Goal: Complete application form: Complete application form

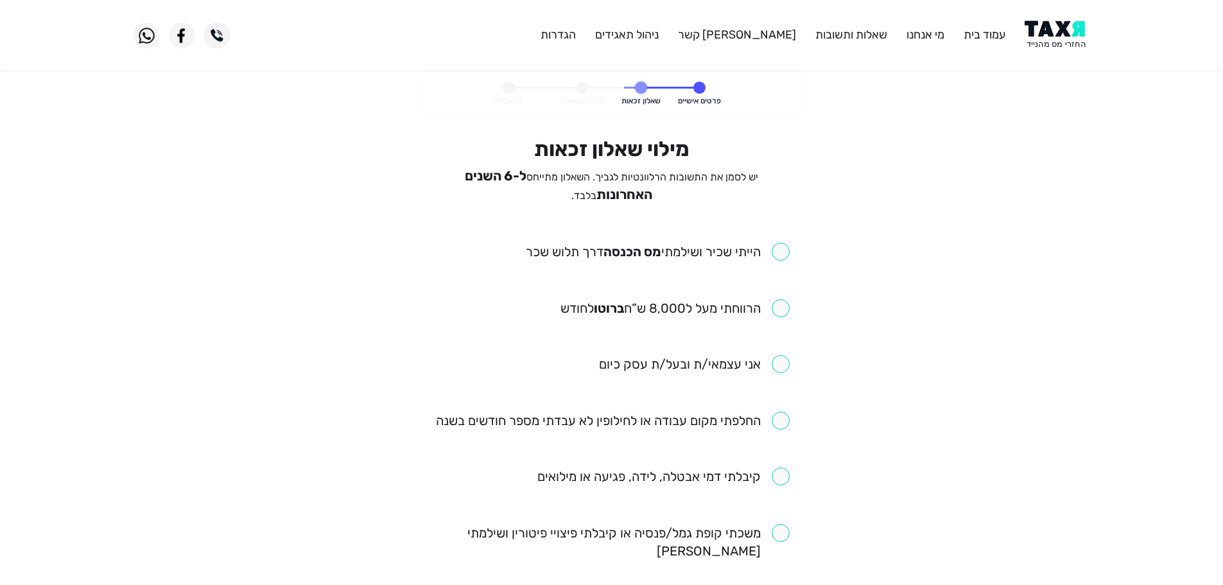
scroll to position [64, 0]
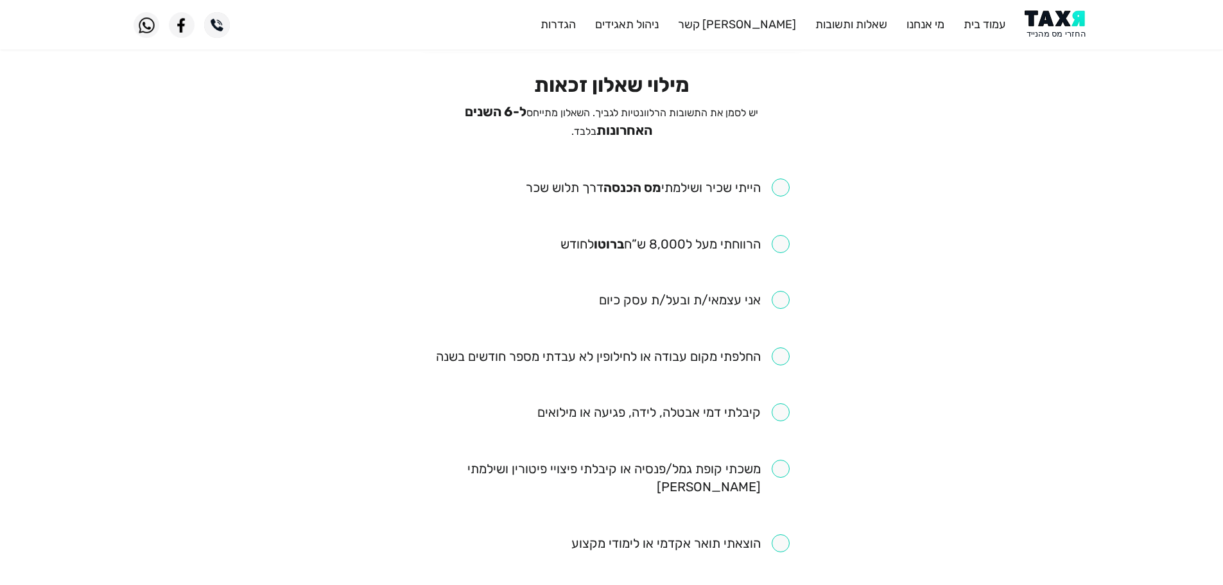
click at [775, 178] on input "checkbox" at bounding box center [658, 187] width 264 height 18
checkbox input "true"
click at [777, 245] on input "checkbox" at bounding box center [674, 244] width 229 height 18
checkbox input "true"
click at [781, 359] on input "checkbox" at bounding box center [613, 356] width 354 height 18
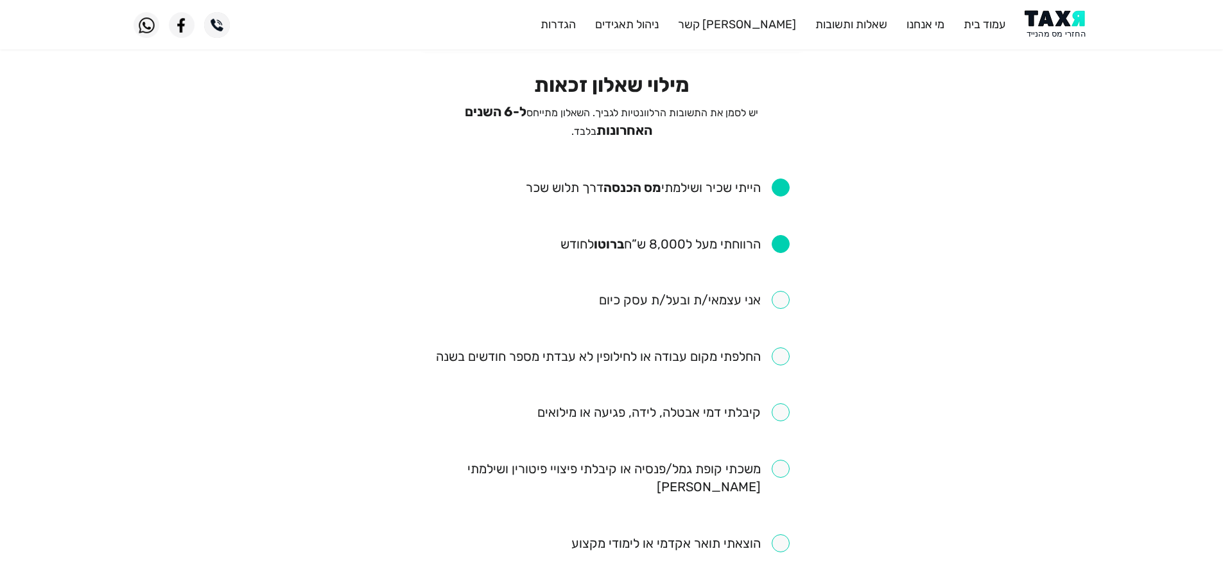
checkbox input "true"
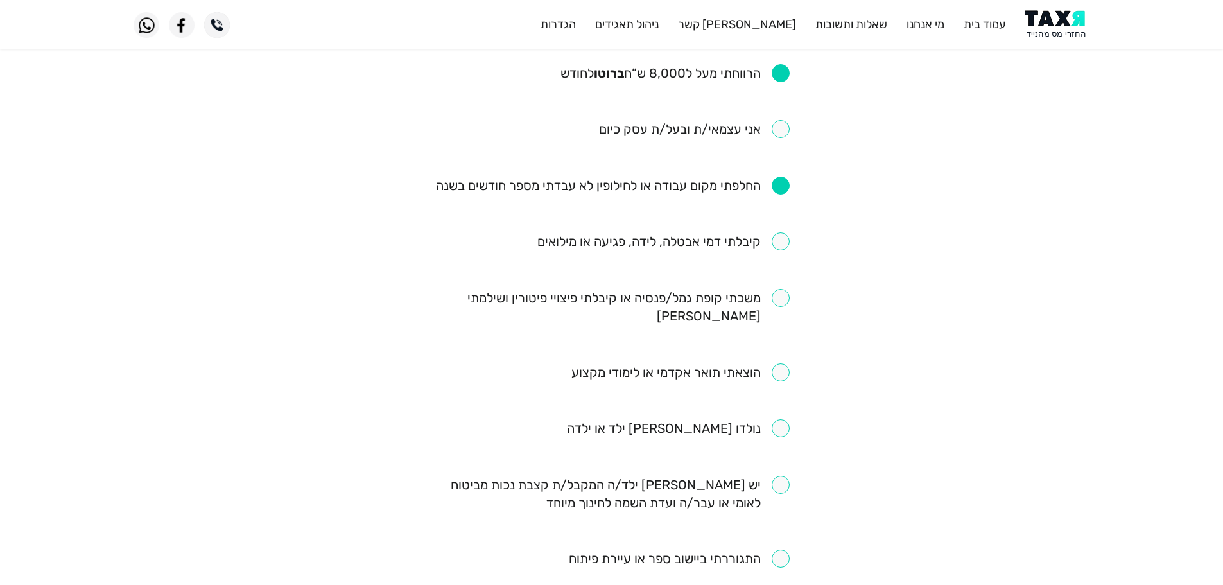
scroll to position [257, 0]
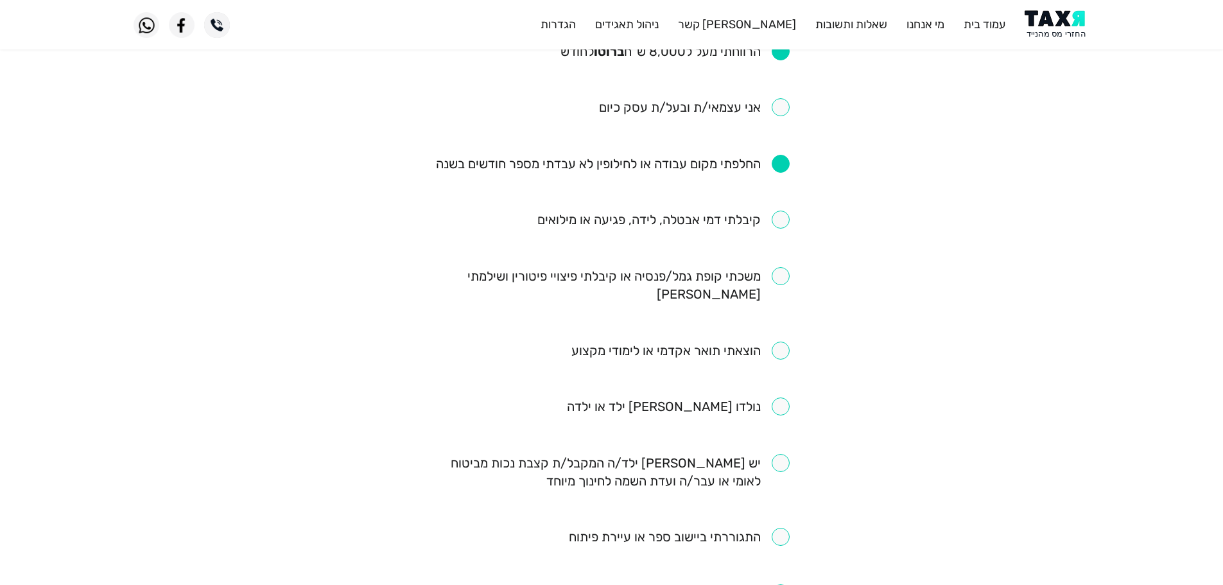
click at [779, 273] on input "checkbox" at bounding box center [612, 285] width 356 height 36
checkbox input "true"
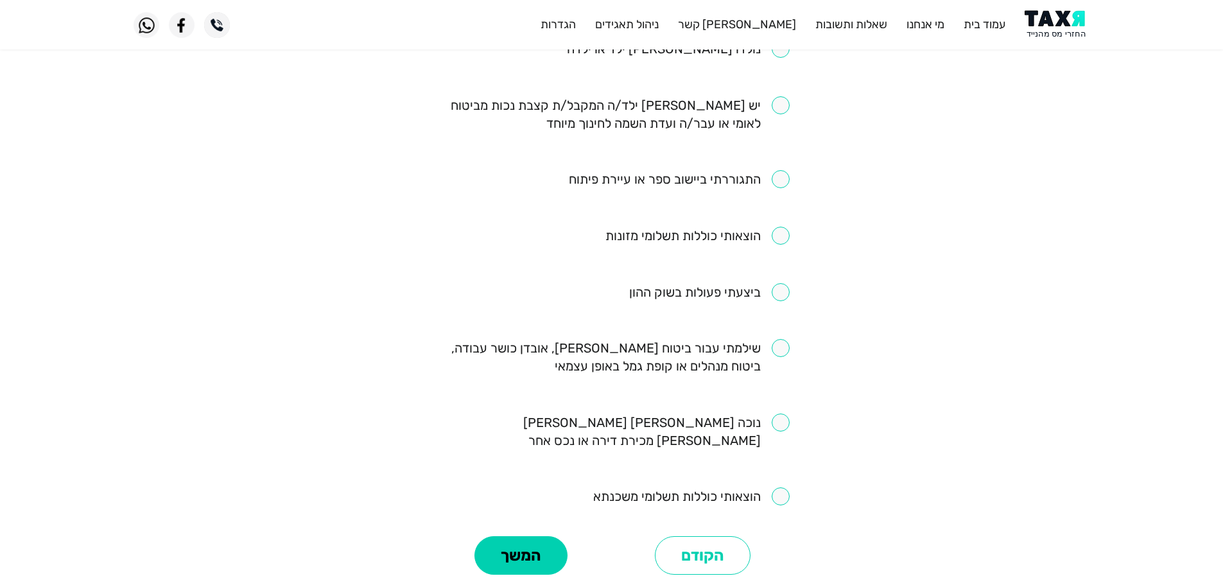
scroll to position [642, 0]
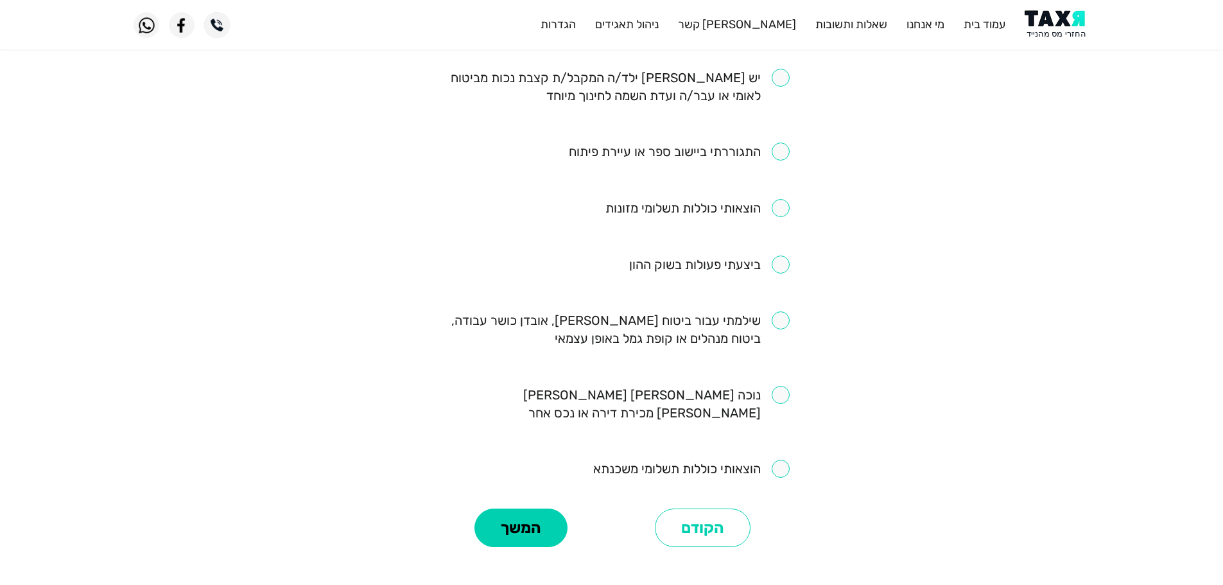
click at [782, 311] on input "checkbox" at bounding box center [612, 329] width 356 height 36
checkbox input "true"
click at [552, 508] on button "המשך" at bounding box center [520, 527] width 93 height 39
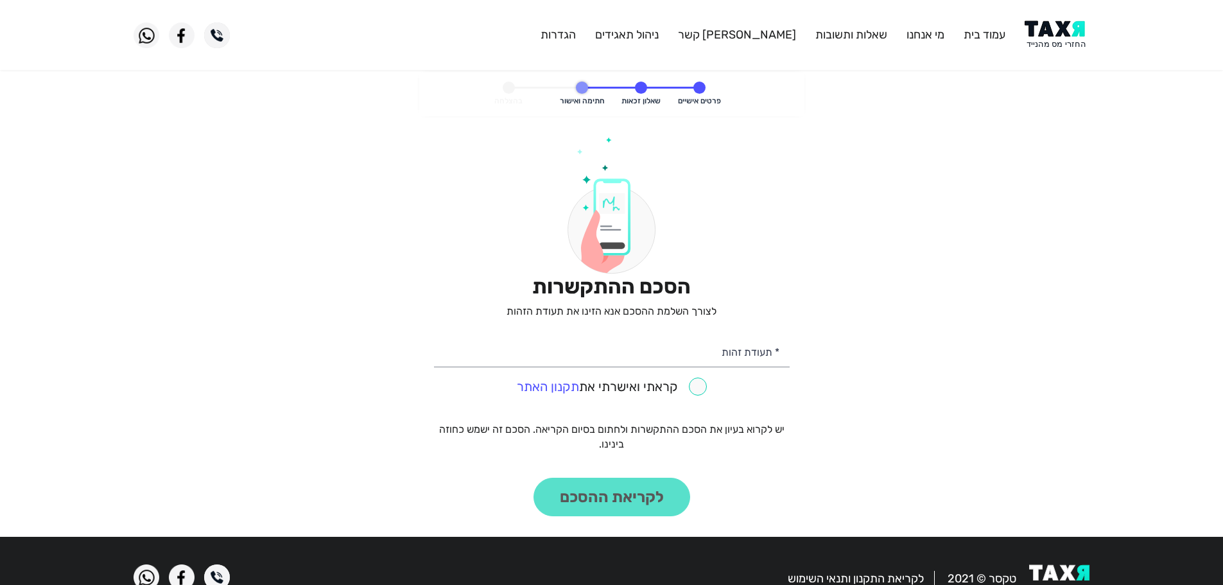
click at [1055, 40] on img at bounding box center [1057, 35] width 65 height 29
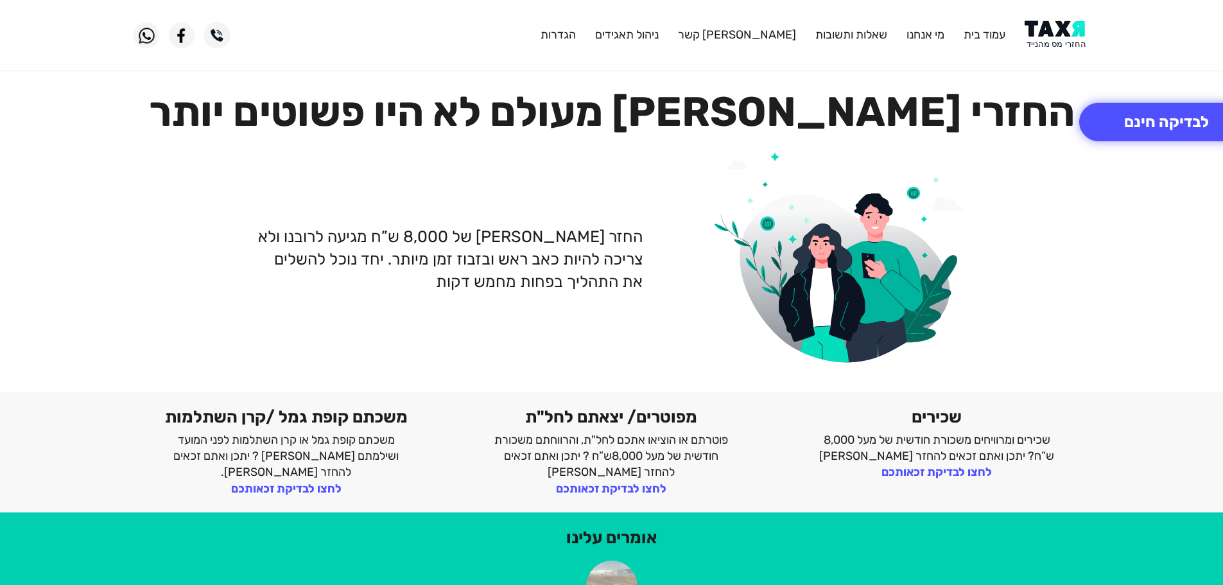
click at [1052, 33] on img at bounding box center [1057, 35] width 65 height 29
click at [1059, 35] on img at bounding box center [1057, 35] width 65 height 29
click at [1059, 28] on img at bounding box center [1057, 35] width 65 height 29
click at [1048, 33] on img at bounding box center [1057, 35] width 65 height 29
click at [1057, 33] on img at bounding box center [1057, 35] width 65 height 29
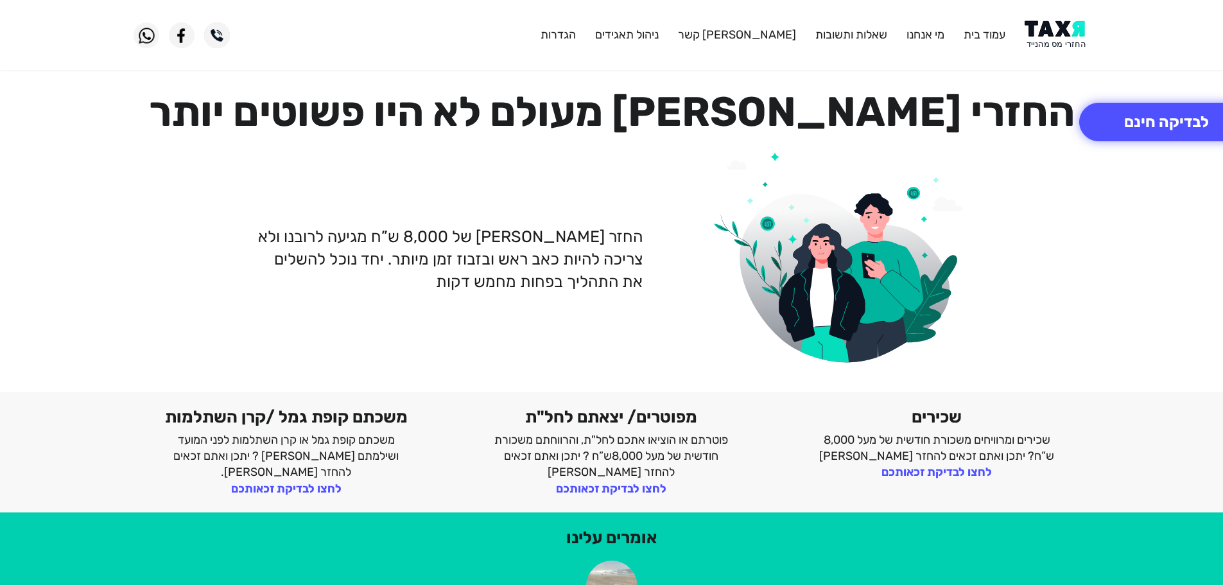
click at [1050, 22] on img at bounding box center [1057, 35] width 65 height 29
click at [1062, 32] on img at bounding box center [1057, 35] width 65 height 29
click at [1112, 113] on button "לבדיקה חינם" at bounding box center [1166, 122] width 175 height 39
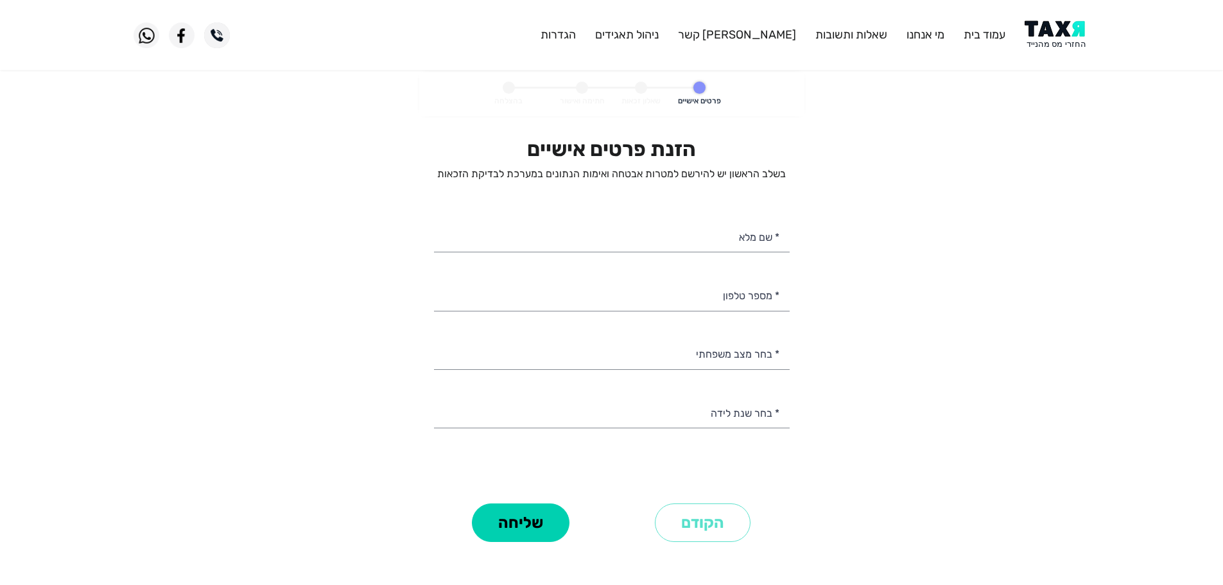
select select
click at [752, 295] on input "* מספר טלפון" at bounding box center [612, 294] width 356 height 33
type input "0"
click at [1051, 39] on img at bounding box center [1057, 35] width 65 height 29
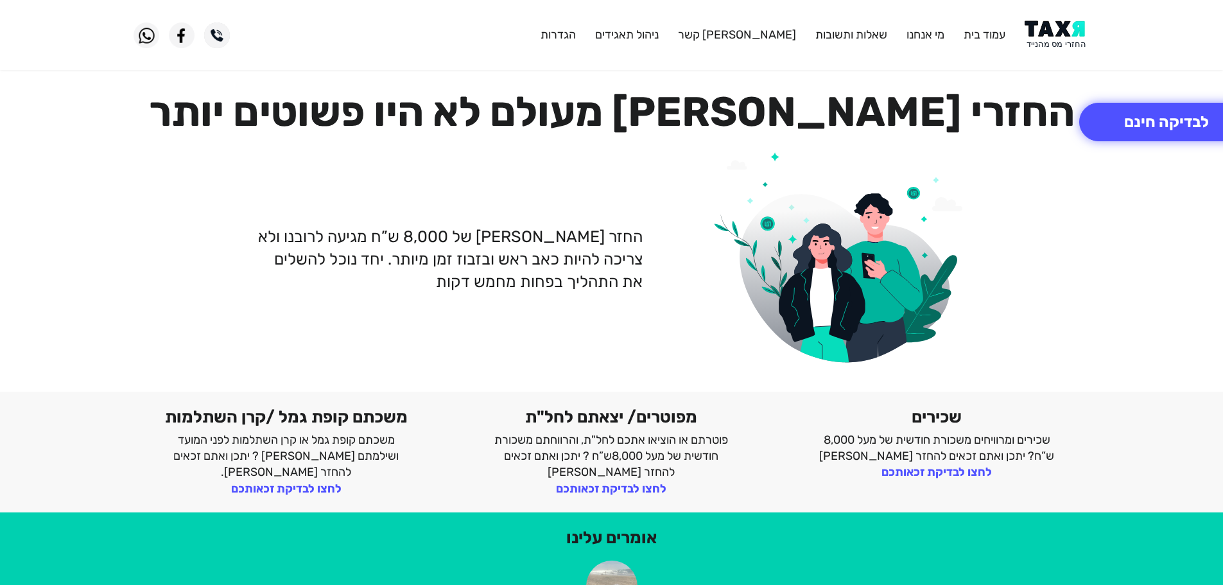
click at [1055, 31] on img at bounding box center [1057, 35] width 65 height 29
click at [1053, 31] on img at bounding box center [1057, 35] width 65 height 29
click at [1060, 35] on img at bounding box center [1057, 35] width 65 height 29
click at [1135, 121] on button "לבדיקה חינם" at bounding box center [1166, 122] width 175 height 39
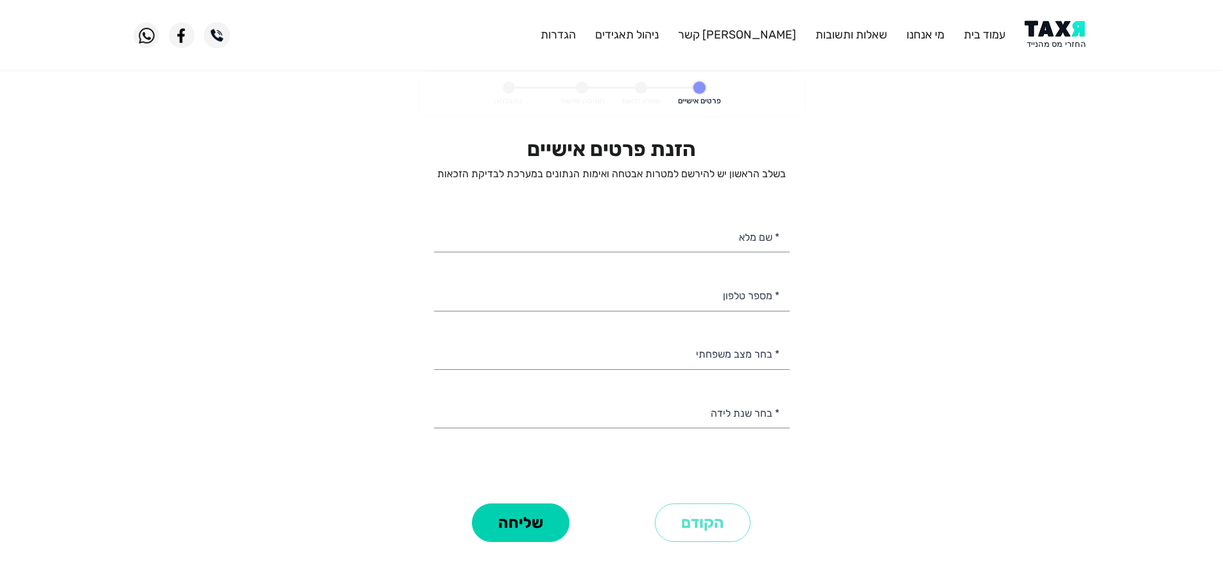
select select
click at [714, 304] on input "* מספר טלפון" at bounding box center [612, 294] width 356 height 33
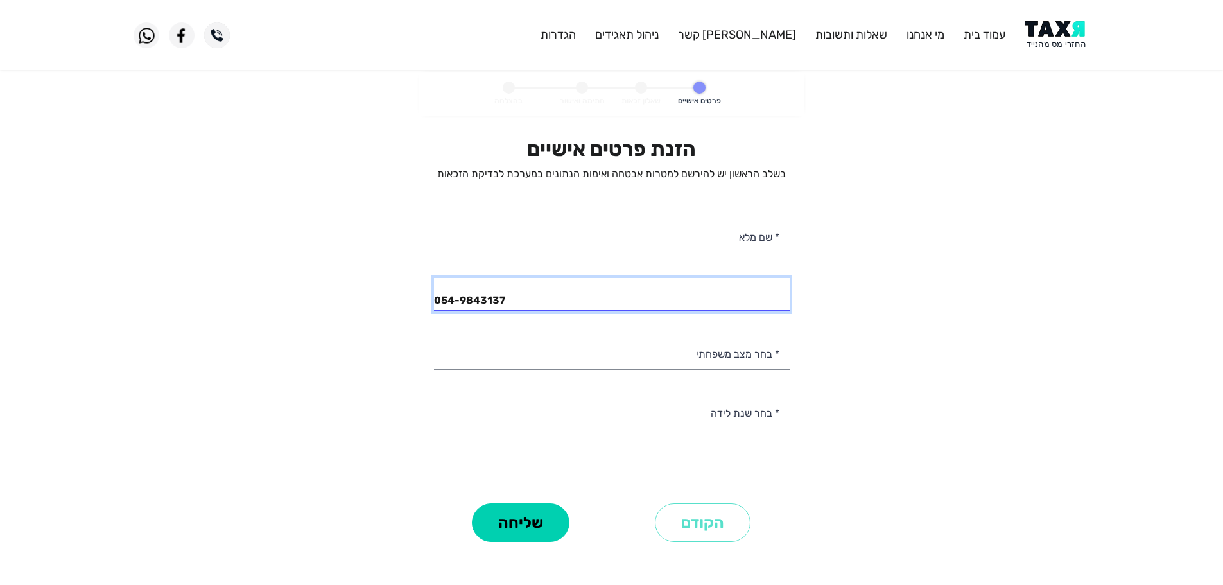
type input "054-9843137"
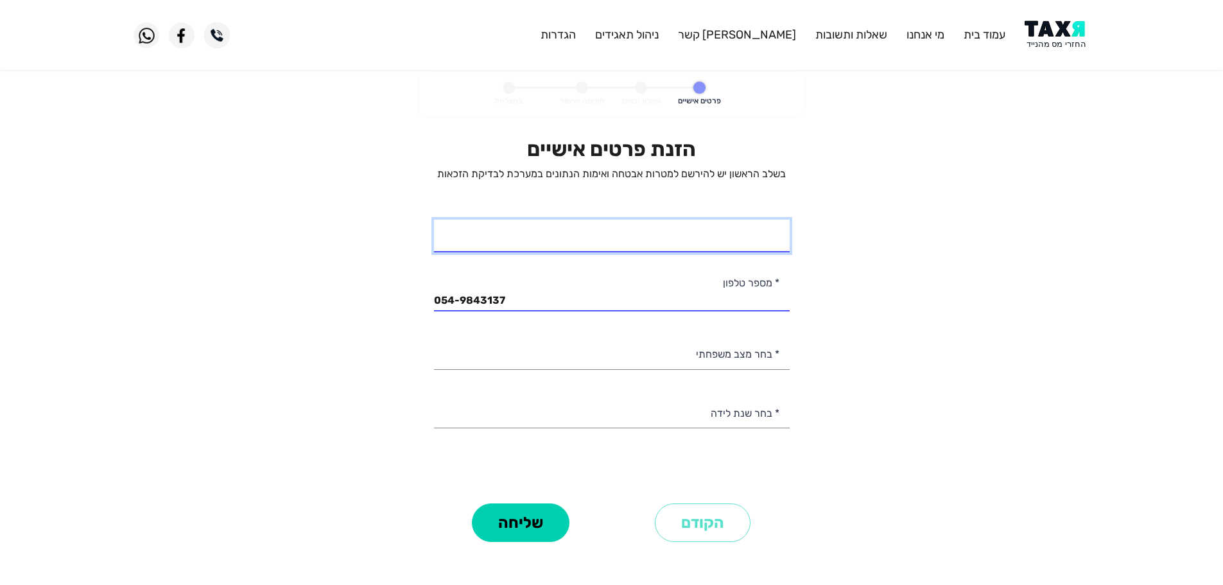
click at [701, 230] on input "* שם מלא" at bounding box center [612, 236] width 356 height 33
type input "[DEMOGRAPHIC_DATA][PERSON_NAME]"
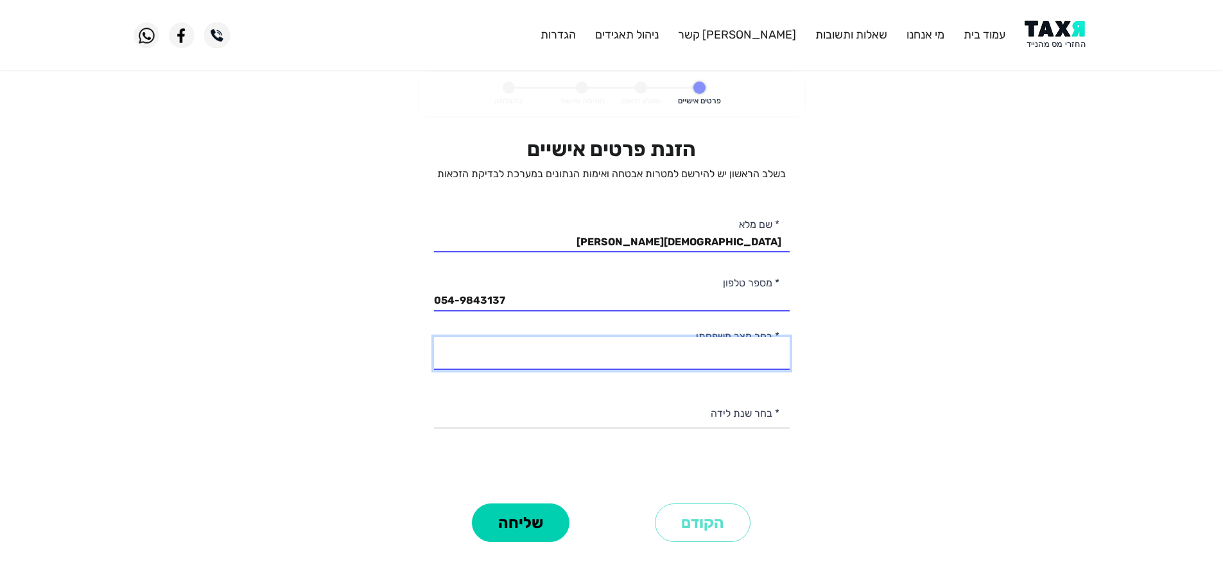
click at [755, 358] on select "רווק/ה נשוי/[PERSON_NAME]/ה אלמן/נה" at bounding box center [612, 353] width 356 height 33
select select "1: Single"
click at [434, 337] on select "רווק/ה נשוי/[PERSON_NAME]/ה אלמן/נה" at bounding box center [612, 353] width 356 height 33
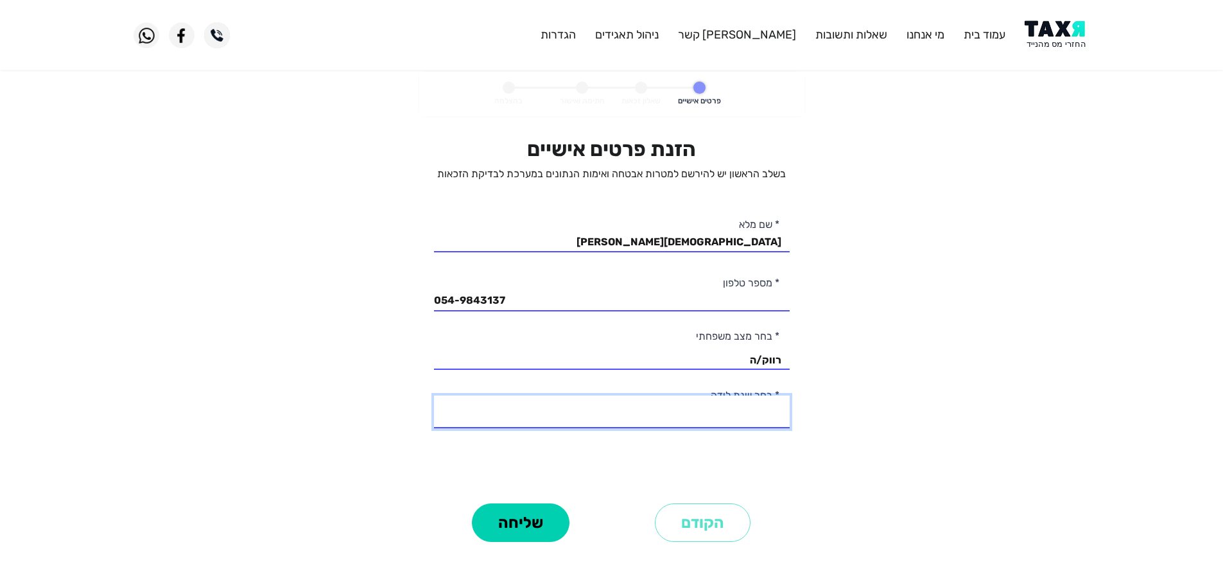
click at [749, 417] on select "2003 2002 2001 2000 1999 1998 1997 1996 1995 1994 1993 1992 1991 1990 1989 1988…" at bounding box center [612, 411] width 356 height 33
select select "5: 1999"
click at [434, 395] on select "2003 2002 2001 2000 1999 1998 1997 1996 1995 1994 1993 1992 1991 1990 1989 1988…" at bounding box center [612, 411] width 356 height 33
click at [539, 523] on button "שליחה" at bounding box center [521, 522] width 98 height 39
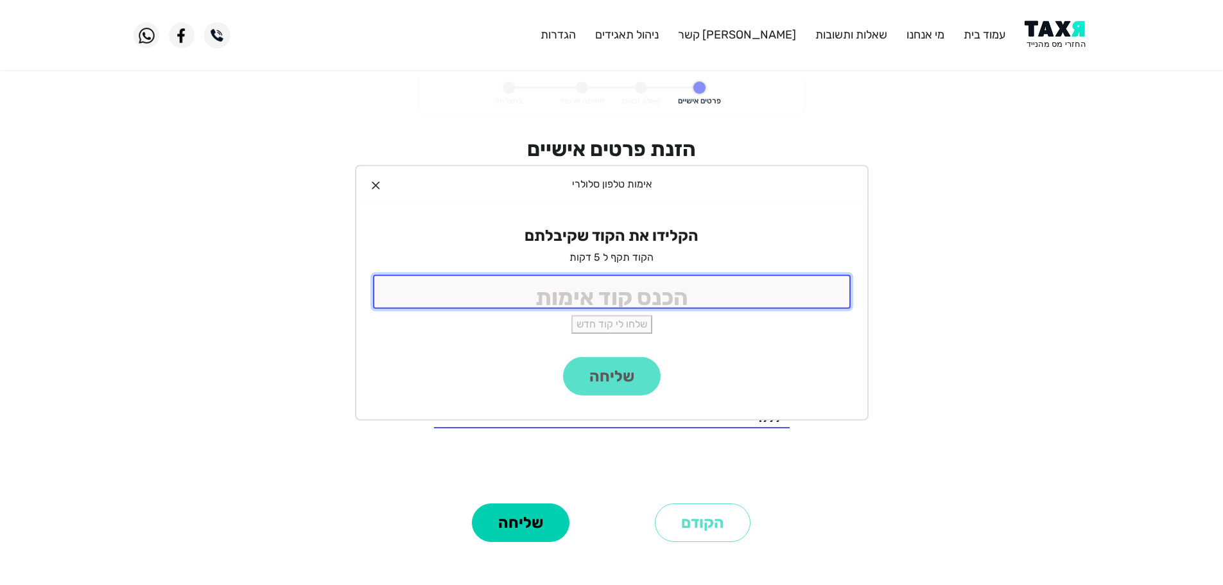
click at [672, 290] on input "tel" at bounding box center [612, 292] width 478 height 34
type input "9988"
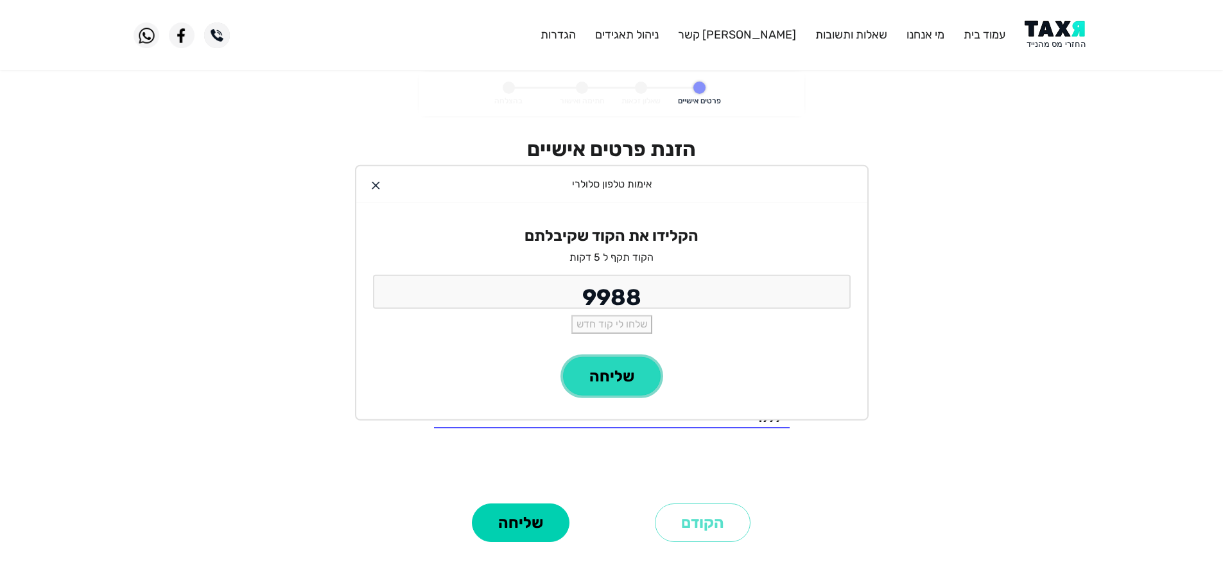
click at [620, 366] on button "שליחה" at bounding box center [612, 376] width 98 height 39
